Goal: Transaction & Acquisition: Purchase product/service

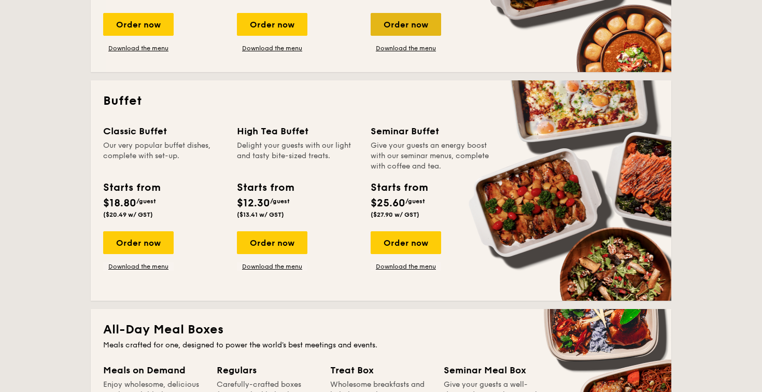
scroll to position [395, 0]
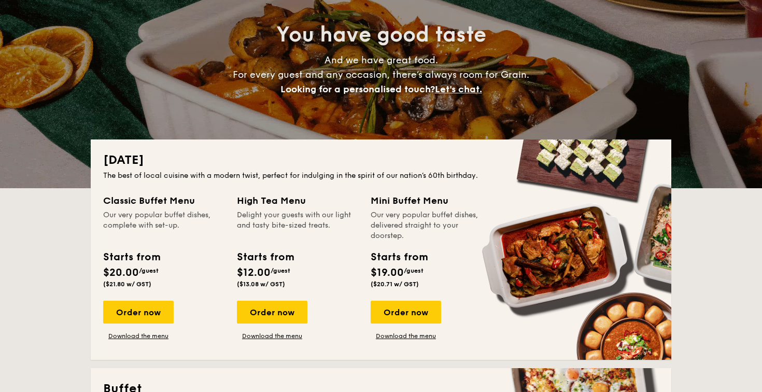
scroll to position [252, 0]
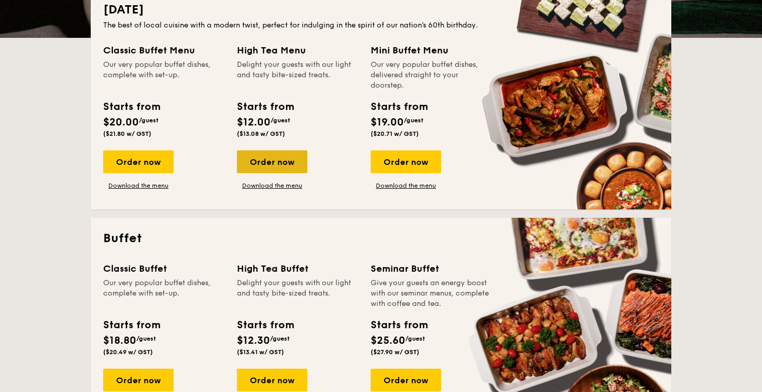
click at [264, 166] on div "Order now" at bounding box center [272, 161] width 71 height 23
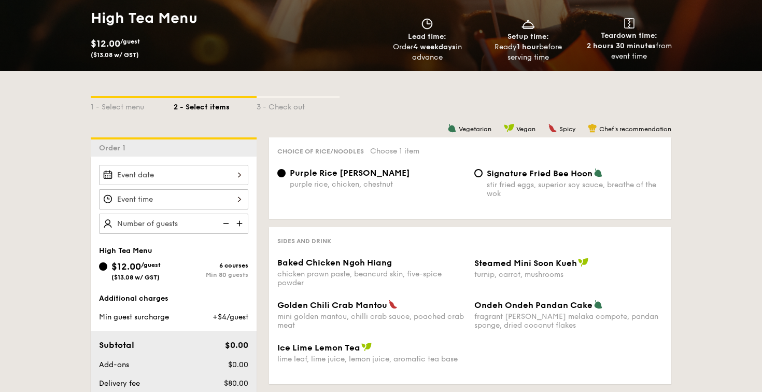
scroll to position [160, 0]
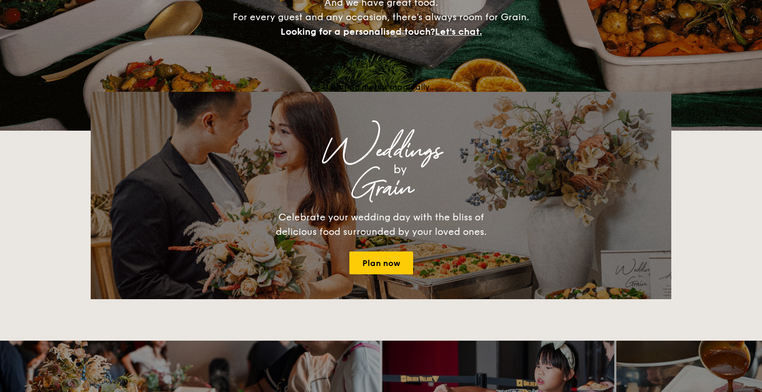
scroll to position [252, 0]
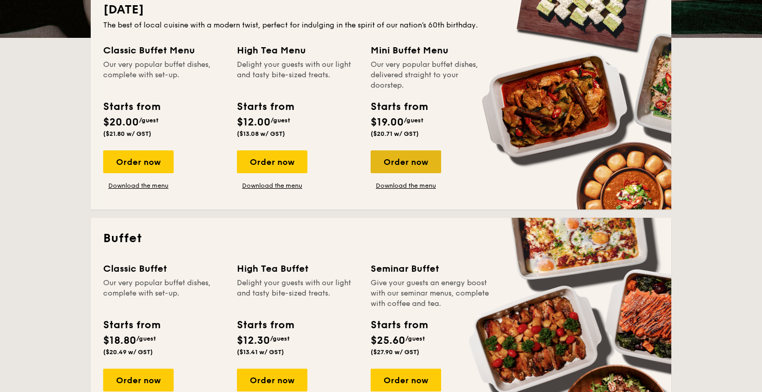
click at [417, 162] on div "Order now" at bounding box center [406, 161] width 71 height 23
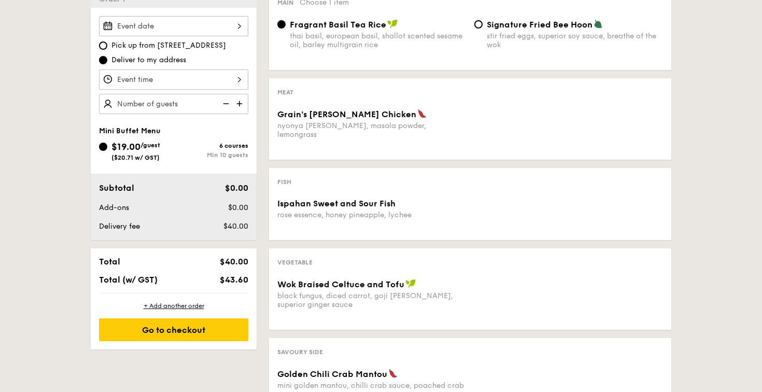
scroll to position [222, 0]
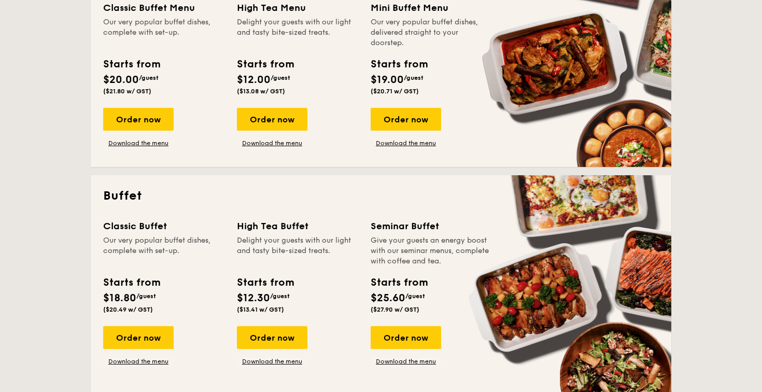
scroll to position [290, 0]
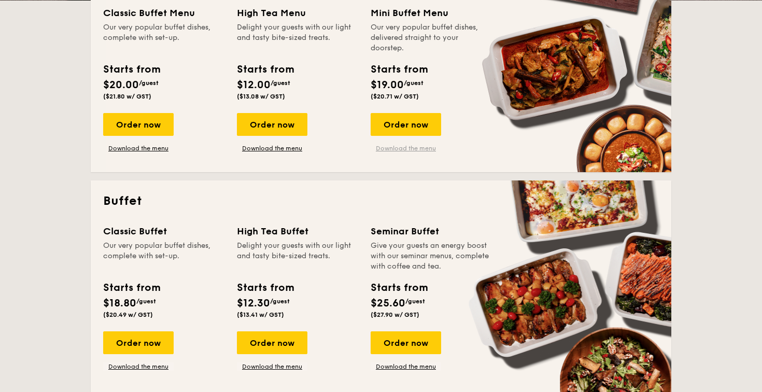
click at [391, 149] on link "Download the menu" at bounding box center [406, 148] width 71 height 8
click at [124, 150] on link "Download the menu" at bounding box center [138, 148] width 71 height 8
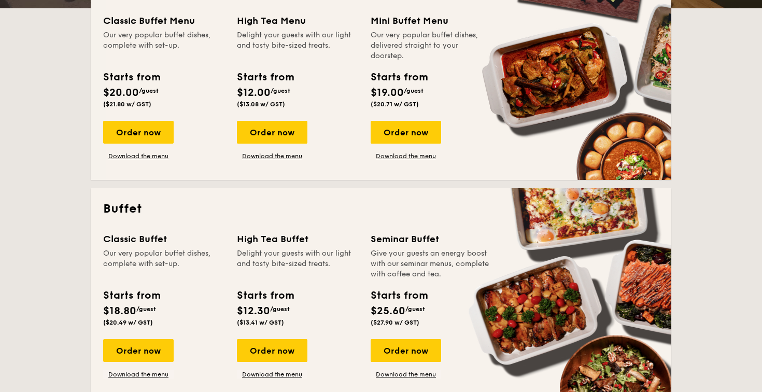
scroll to position [455, 0]
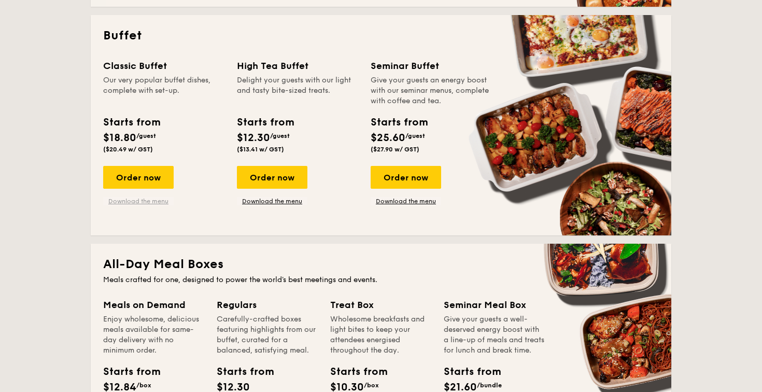
click at [149, 203] on link "Download the menu" at bounding box center [138, 201] width 71 height 8
click at [127, 177] on div "Order now" at bounding box center [138, 177] width 71 height 23
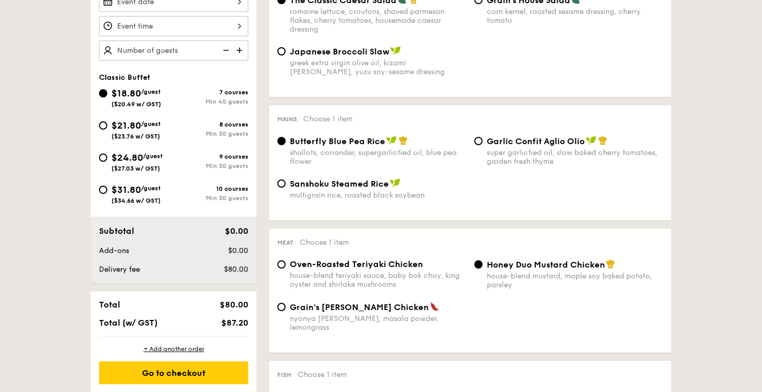
scroll to position [215, 0]
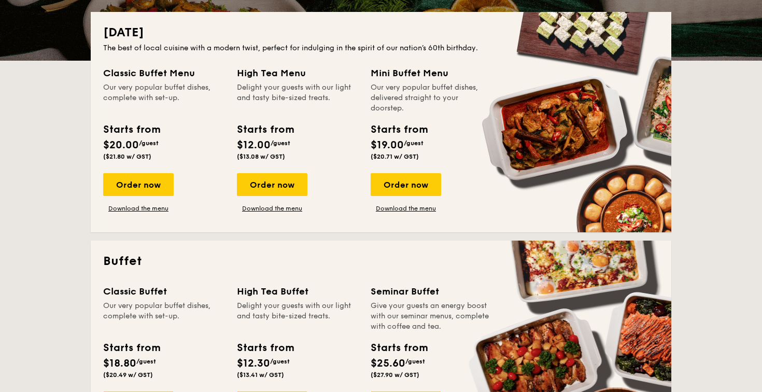
scroll to position [188, 0]
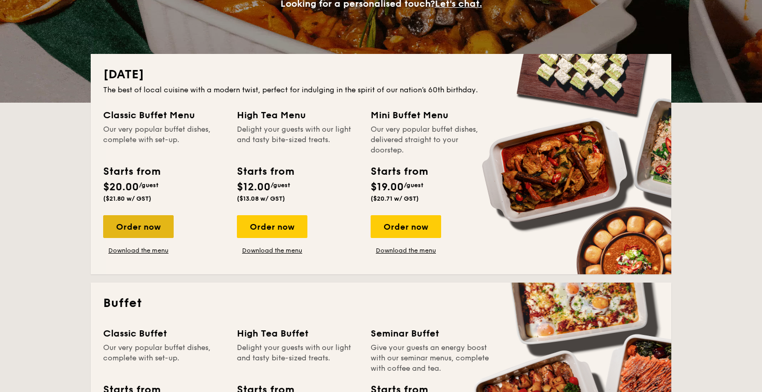
click at [147, 230] on div "Order now" at bounding box center [138, 226] width 71 height 23
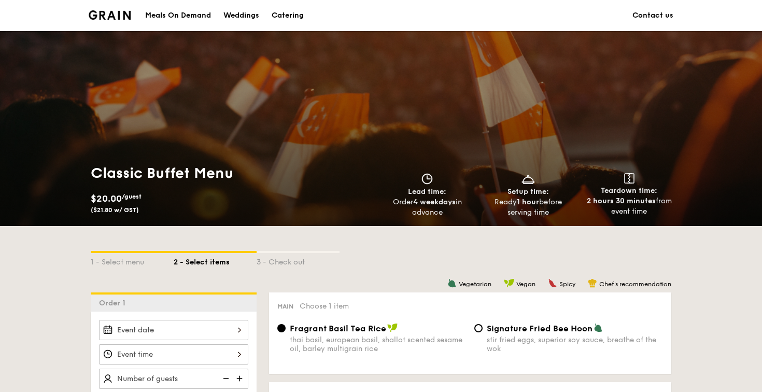
scroll to position [359, 0]
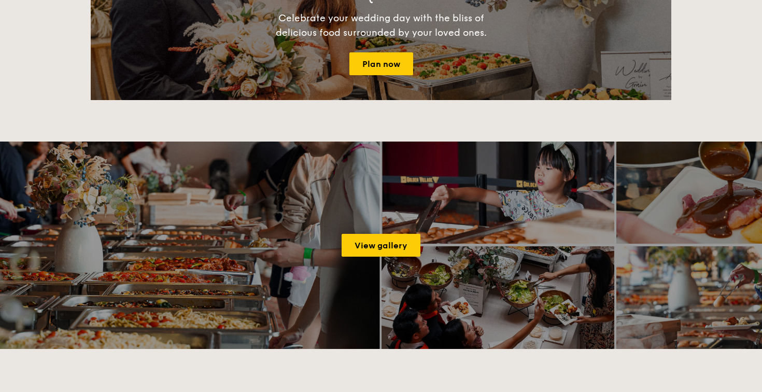
scroll to position [188, 0]
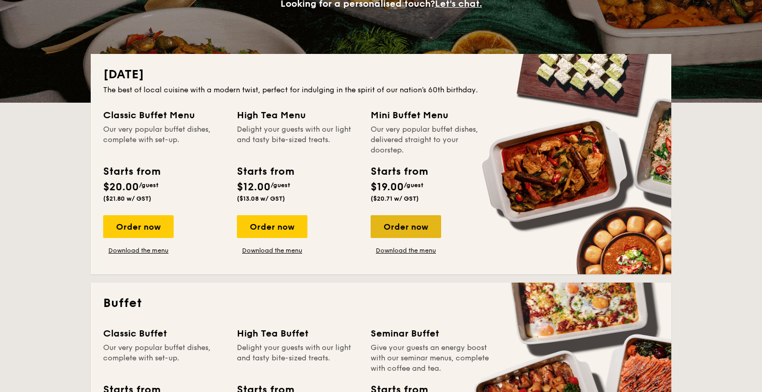
click at [409, 226] on div "Order now" at bounding box center [406, 226] width 71 height 23
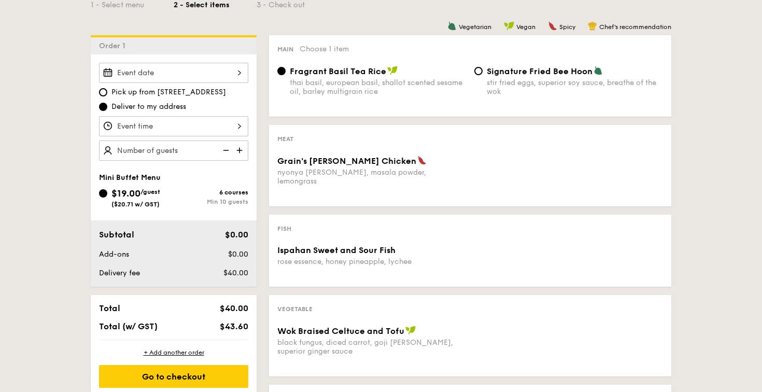
scroll to position [264, 0]
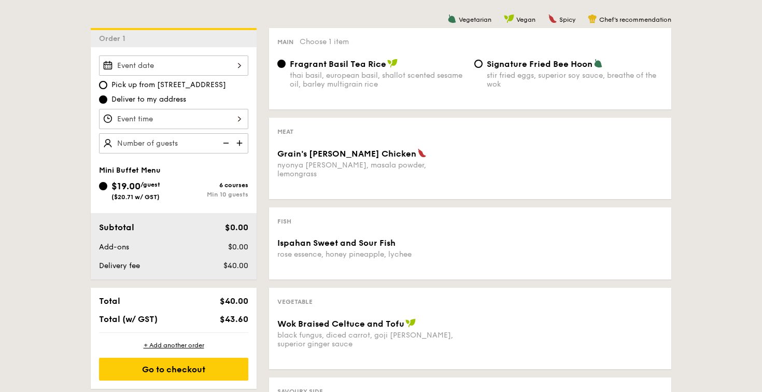
click at [166, 85] on span "Pick up from [STREET_ADDRESS]" at bounding box center [168, 85] width 115 height 10
click at [107, 85] on input "Pick up from [STREET_ADDRESS]" at bounding box center [103, 85] width 8 height 8
radio input "true"
click at [171, 71] on div at bounding box center [173, 65] width 149 height 20
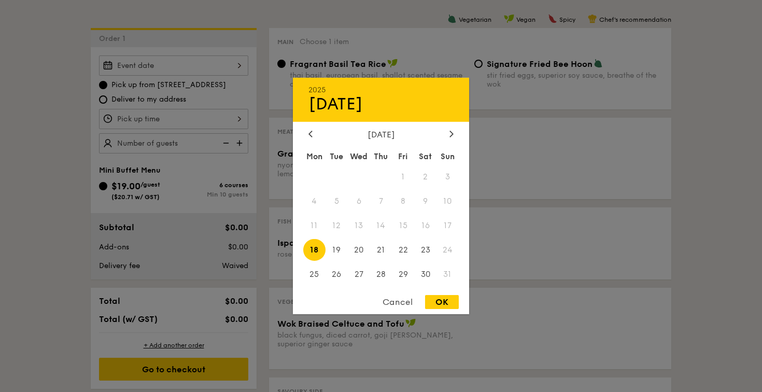
click at [449, 222] on span "17" at bounding box center [448, 226] width 22 height 22
click at [448, 222] on span "17" at bounding box center [448, 226] width 22 height 22
click at [443, 224] on span "17" at bounding box center [448, 226] width 22 height 22
click at [398, 308] on div "Cancel" at bounding box center [397, 302] width 51 height 14
